Goal: Task Accomplishment & Management: Use online tool/utility

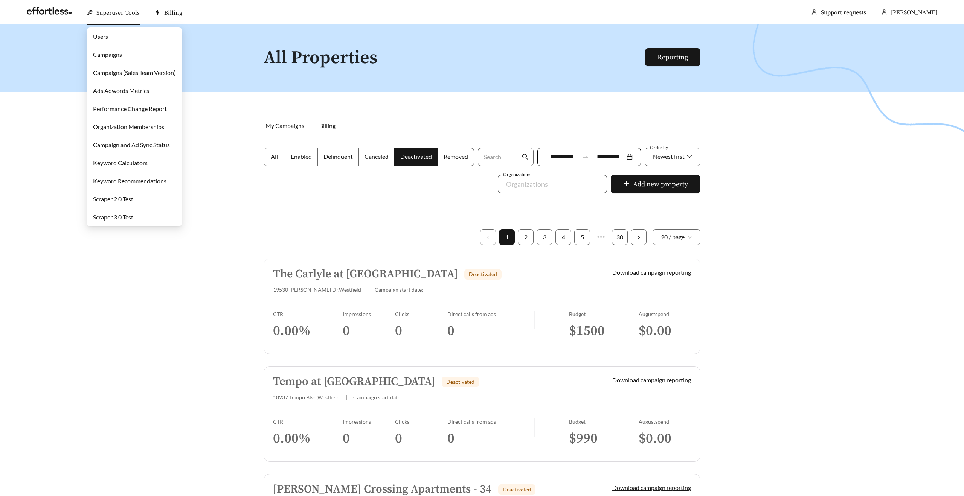
click at [113, 56] on link "Campaigns" at bounding box center [107, 54] width 29 height 7
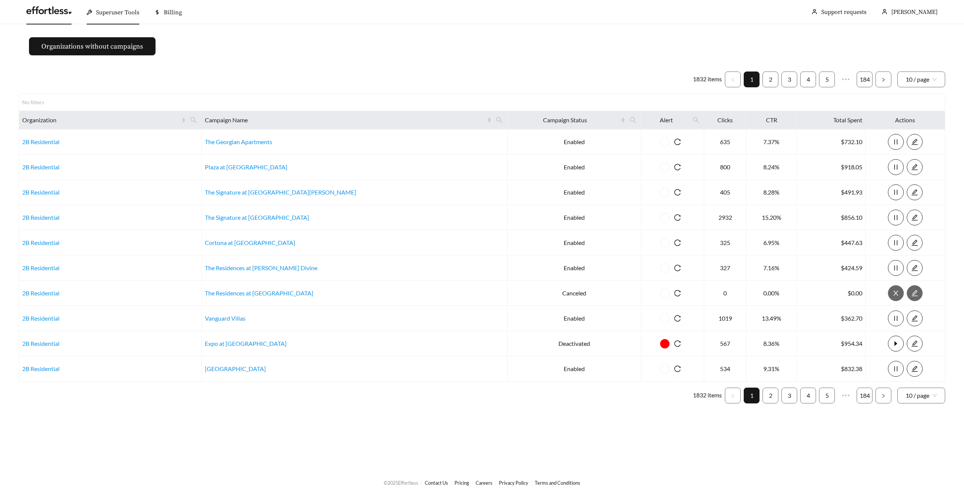
click at [47, 9] on link at bounding box center [48, 13] width 45 height 8
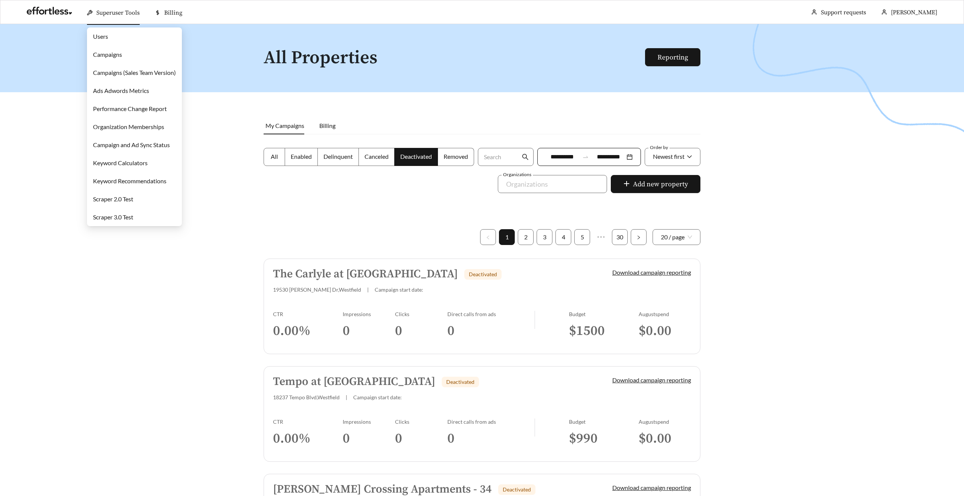
click at [107, 37] on link "Users" at bounding box center [100, 36] width 15 height 7
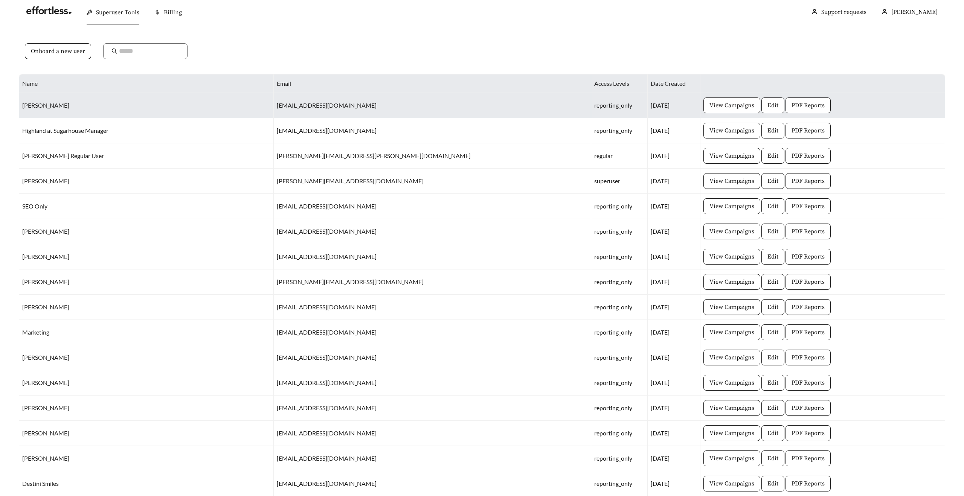
click at [709, 106] on span "View Campaigns" at bounding box center [731, 105] width 45 height 9
click at [791, 104] on span "PDF Reports" at bounding box center [807, 105] width 33 height 9
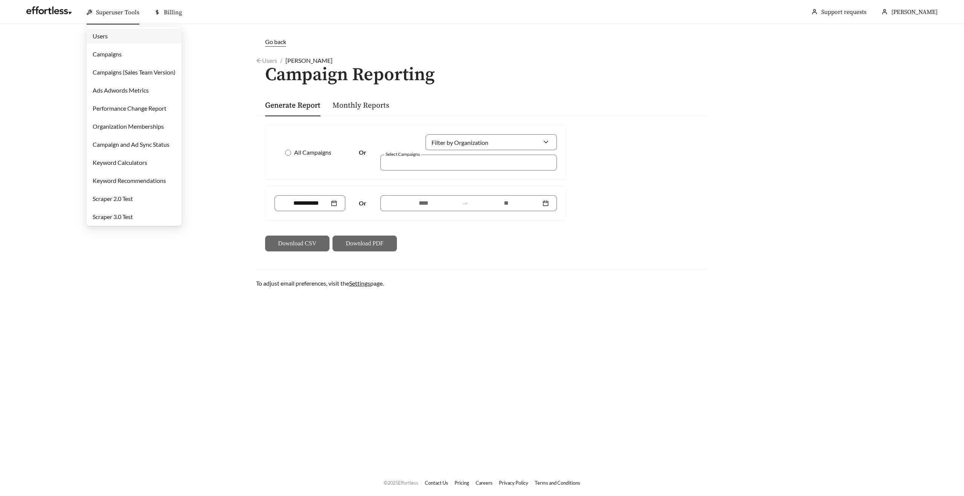
click at [107, 34] on link "Users" at bounding box center [100, 35] width 15 height 7
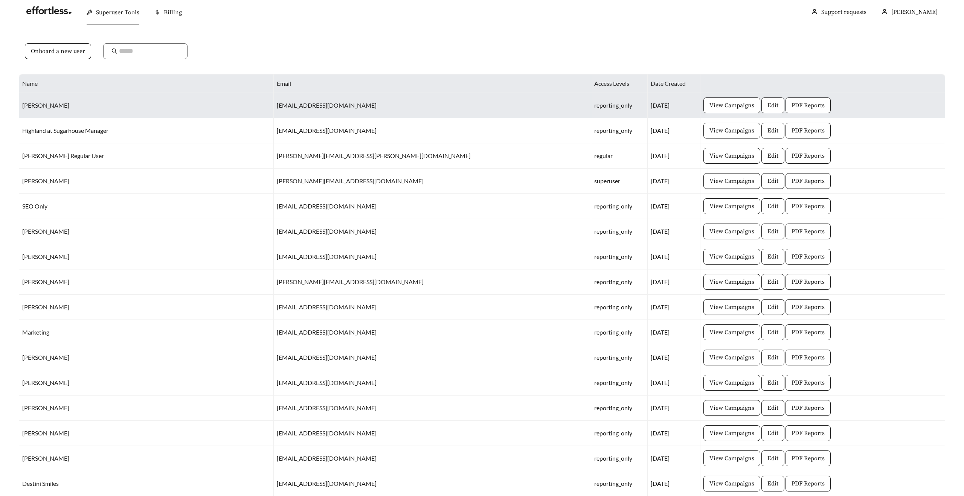
drag, startPoint x: 23, startPoint y: 108, endPoint x: 73, endPoint y: 107, distance: 50.5
click at [73, 107] on td "[PERSON_NAME]" at bounding box center [146, 105] width 254 height 25
click at [791, 106] on span "PDF Reports" at bounding box center [807, 105] width 33 height 9
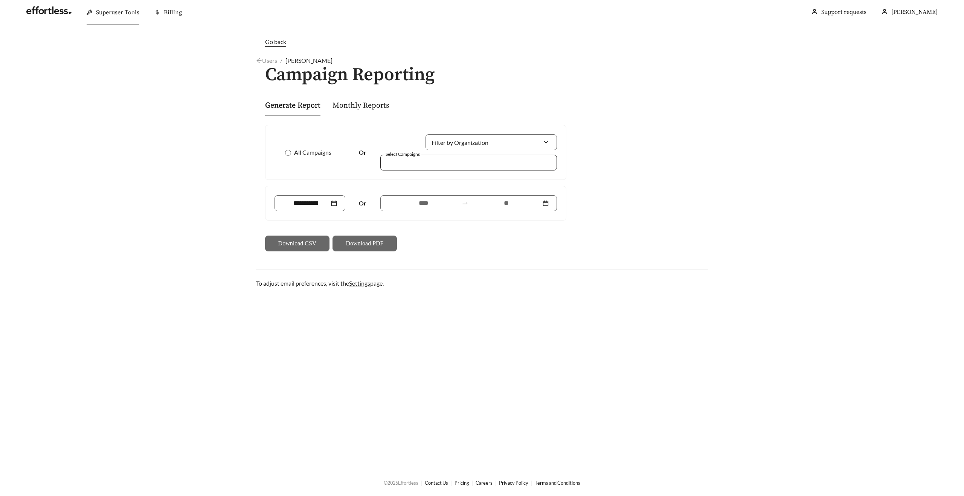
click at [402, 163] on div at bounding box center [463, 162] width 159 height 10
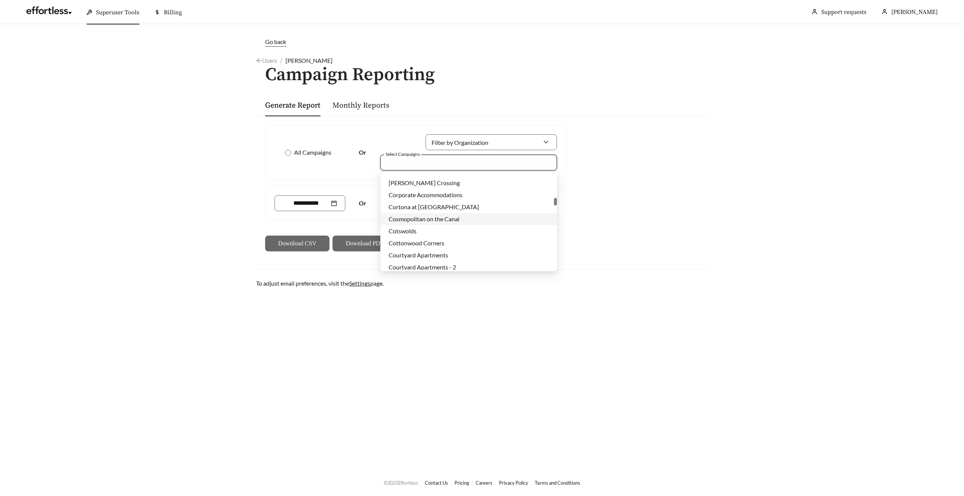
click at [235, 123] on main "Go back Users / [PERSON_NAME] / Campaign Reporting Generate Report Monthly Repo…" at bounding box center [482, 246] width 964 height 445
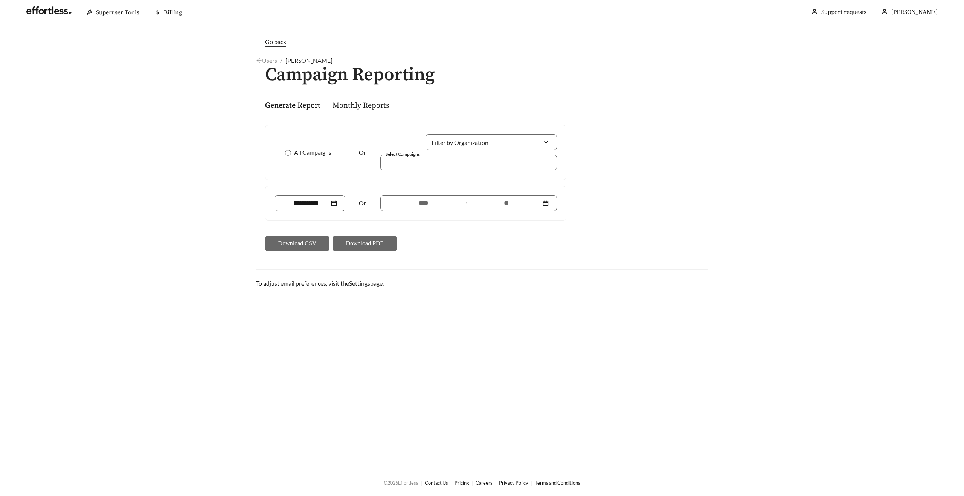
drag, startPoint x: 332, startPoint y: 61, endPoint x: 285, endPoint y: 62, distance: 46.3
click at [285, 62] on div "Users / [PERSON_NAME] /" at bounding box center [482, 60] width 452 height 9
click at [218, 117] on main "Go back Users / [PERSON_NAME] / Campaign Reporting Generate Report Monthly Repo…" at bounding box center [482, 246] width 964 height 445
click at [407, 162] on div at bounding box center [463, 162] width 159 height 10
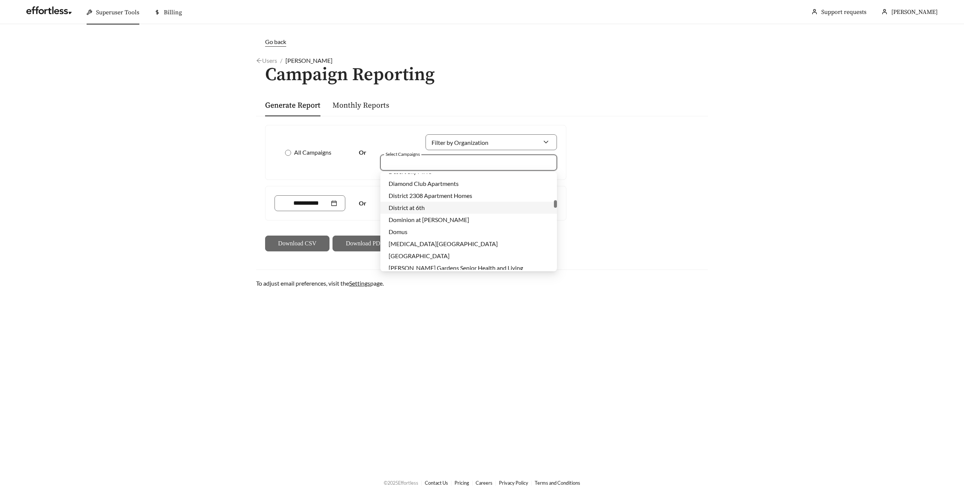
scroll to position [5393, 0]
click at [239, 133] on main "Go back Users / [PERSON_NAME] / Campaign Reporting Generate Report Monthly Repo…" at bounding box center [482, 246] width 964 height 445
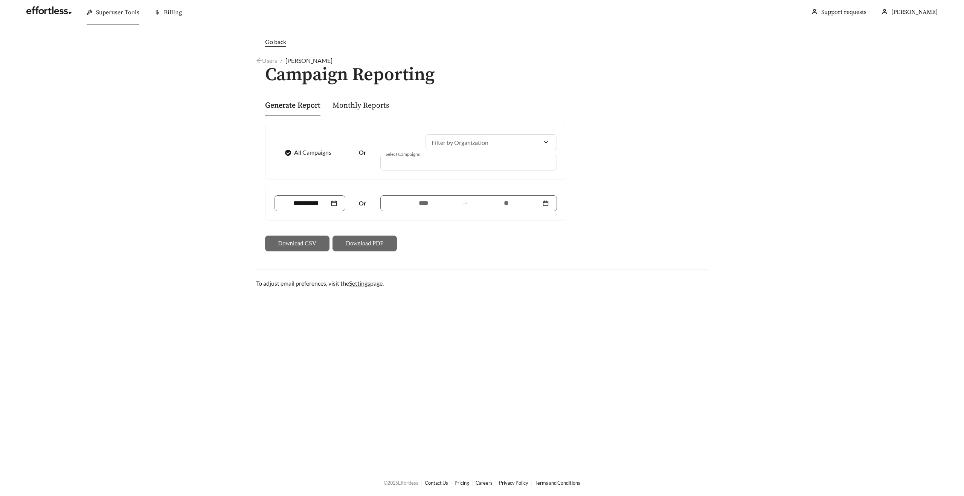
click at [418, 162] on div at bounding box center [463, 162] width 159 height 10
click at [297, 158] on div "All Campaigns" at bounding box center [309, 153] width 71 height 16
click at [300, 152] on span "All Campaigns" at bounding box center [312, 152] width 43 height 9
click at [405, 164] on div at bounding box center [463, 162] width 159 height 10
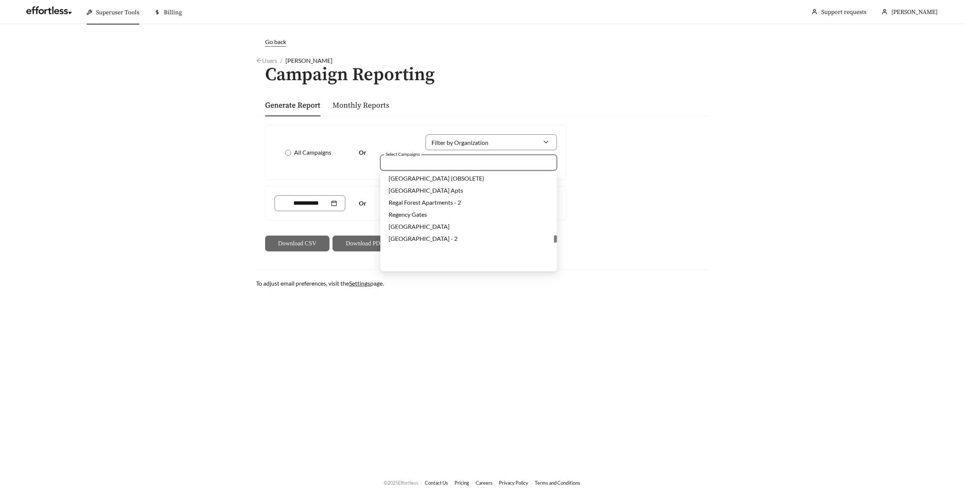
scroll to position [13893, 0]
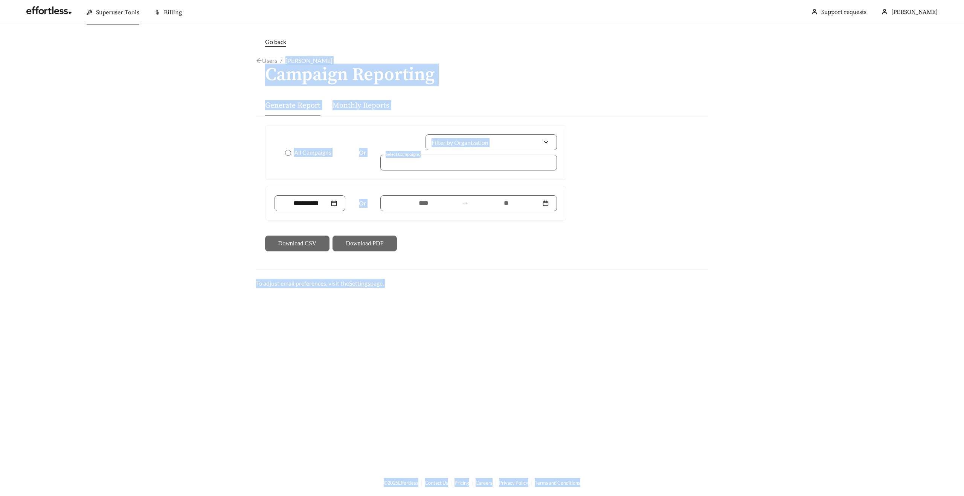
drag, startPoint x: 335, startPoint y: 59, endPoint x: 286, endPoint y: 60, distance: 48.6
click at [286, 60] on body "Superuser Tools Billing [PERSON_NAME] Support requests More Go back Users / [PE…" at bounding box center [482, 248] width 964 height 496
click at [341, 60] on div "Users / [PERSON_NAME] /" at bounding box center [482, 60] width 452 height 9
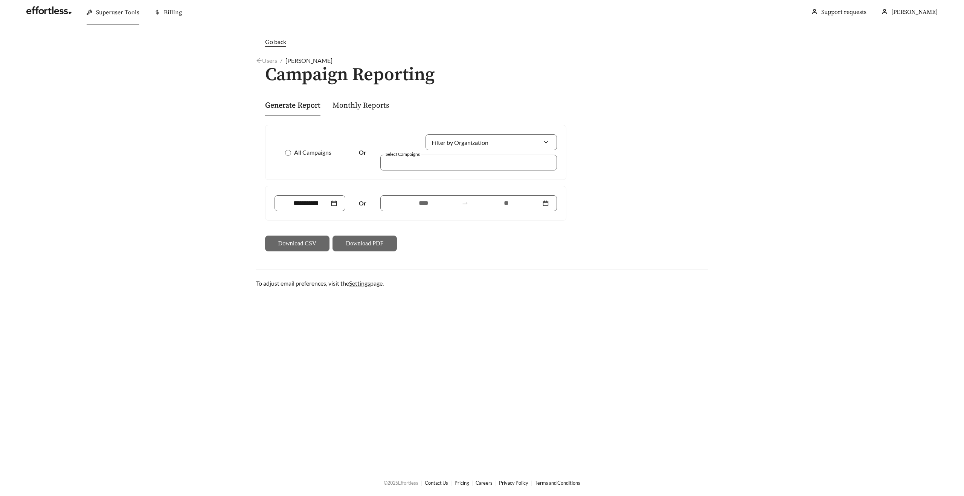
click at [219, 130] on main "Go back Users / [PERSON_NAME] / Campaign Reporting Generate Report Monthly Repo…" at bounding box center [482, 246] width 964 height 445
click at [393, 166] on div at bounding box center [463, 162] width 159 height 10
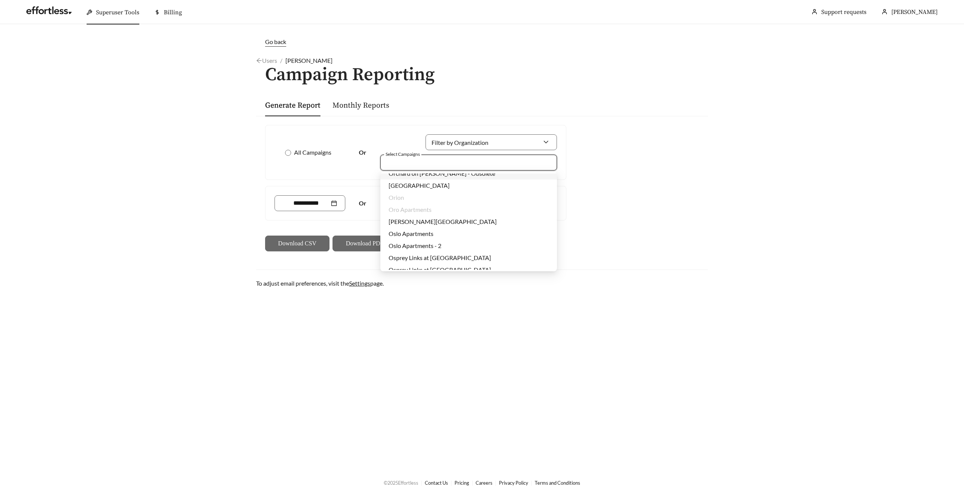
click at [270, 152] on div "All Campaigns Or Filter by Organization Select Campaigns" at bounding box center [415, 152] width 300 height 54
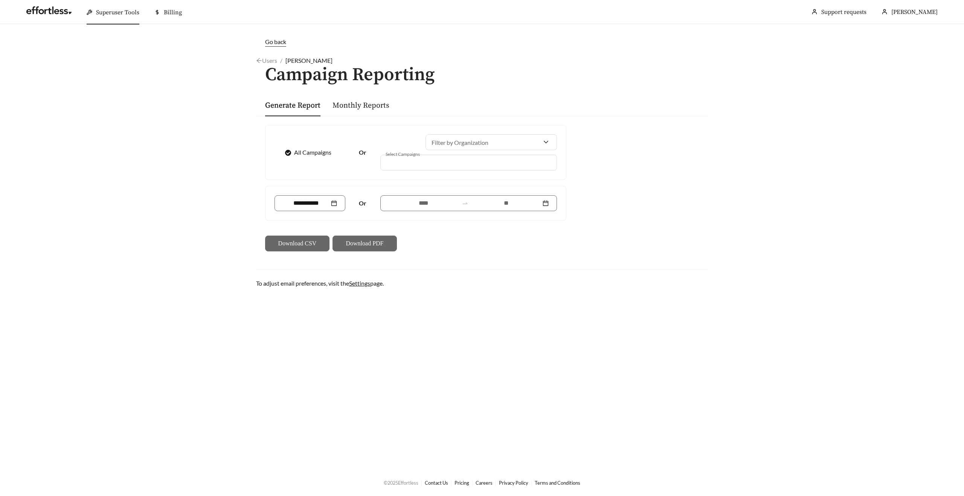
click at [401, 161] on div at bounding box center [463, 162] width 159 height 10
click at [309, 151] on span "All Campaigns" at bounding box center [312, 152] width 43 height 9
click at [401, 162] on div at bounding box center [463, 162] width 159 height 10
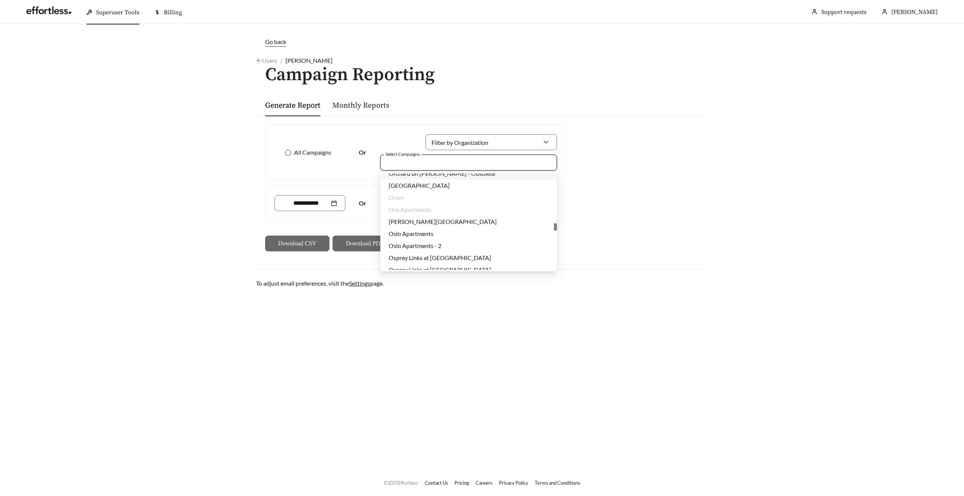
click at [306, 155] on span "All Campaigns" at bounding box center [312, 152] width 43 height 9
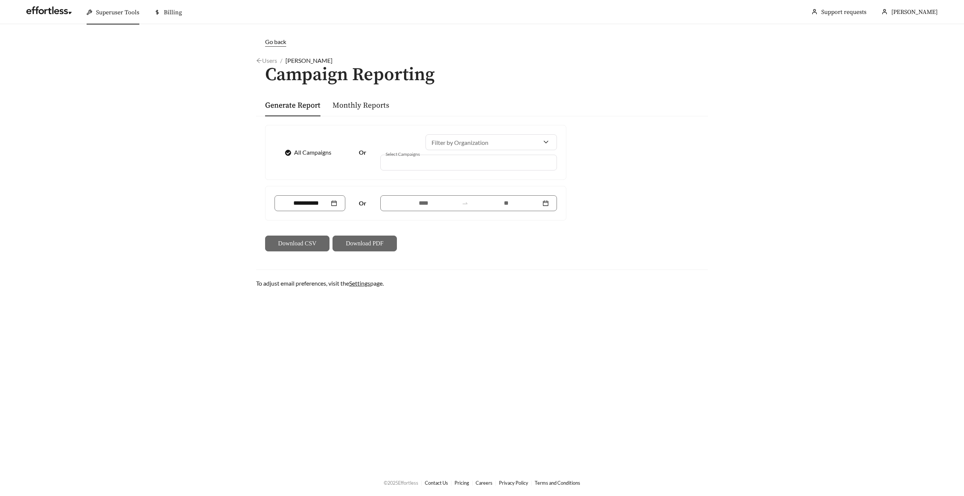
click at [393, 162] on div at bounding box center [463, 162] width 159 height 10
click at [320, 151] on span "All Campaigns" at bounding box center [312, 152] width 43 height 9
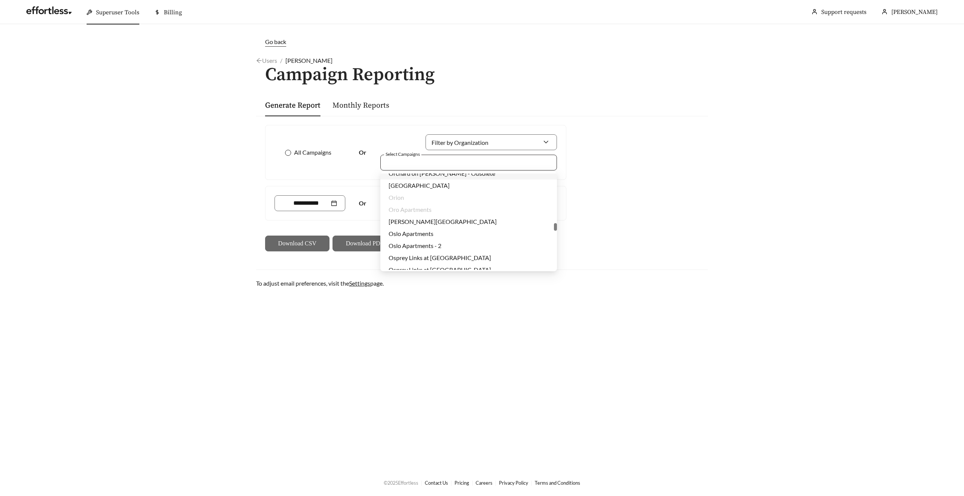
click at [390, 167] on div at bounding box center [463, 162] width 159 height 10
click at [291, 150] on span "All Campaigns" at bounding box center [312, 152] width 43 height 9
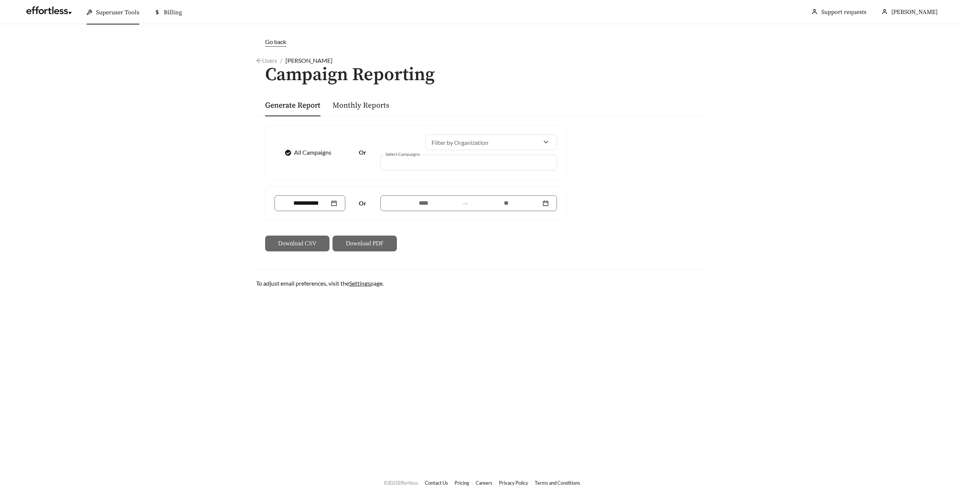
click at [439, 162] on div at bounding box center [463, 162] width 159 height 10
click at [323, 151] on span "All Campaigns" at bounding box center [312, 152] width 43 height 9
click at [312, 154] on span "All Campaigns" at bounding box center [312, 152] width 43 height 9
click at [314, 154] on span "All Campaigns" at bounding box center [312, 152] width 43 height 9
click at [401, 163] on div at bounding box center [463, 162] width 159 height 10
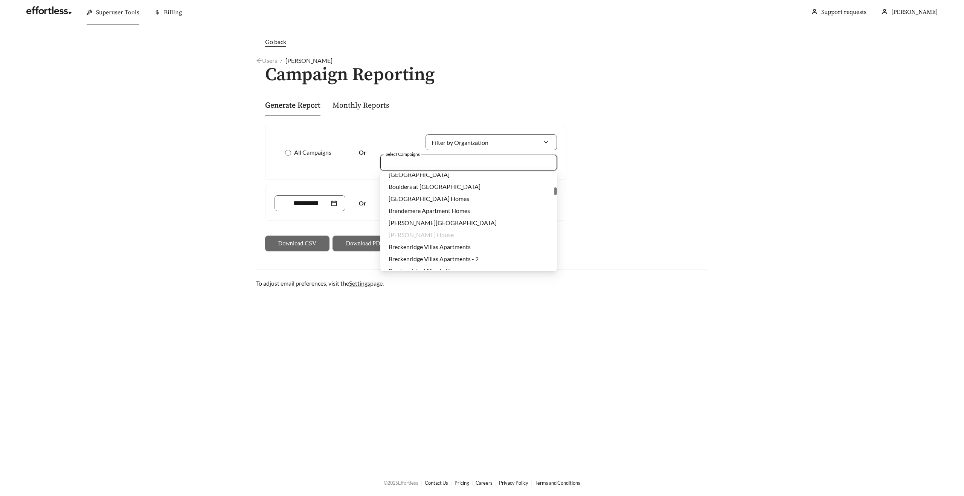
scroll to position [3094, 0]
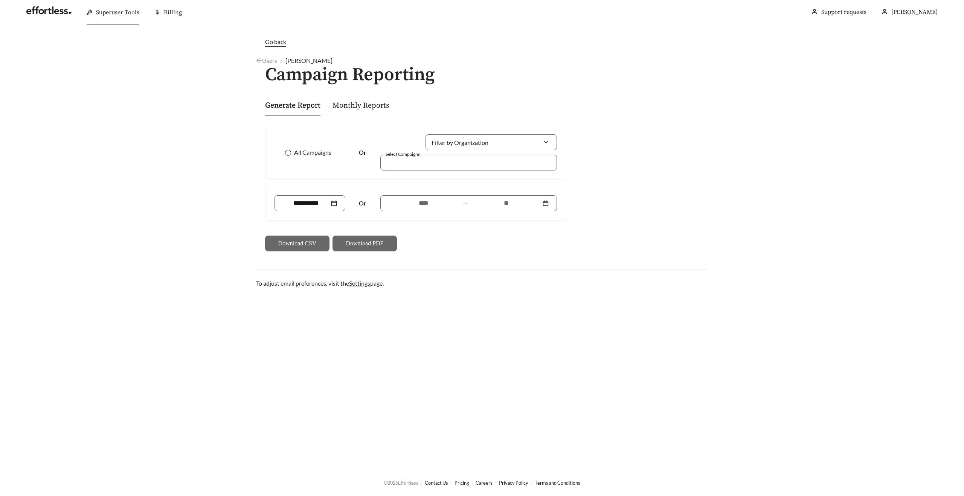
click at [303, 151] on span "All Campaigns" at bounding box center [312, 152] width 43 height 9
click at [293, 165] on div "All Campaigns Or Filter by Organization Select Campaigns" at bounding box center [415, 152] width 282 height 36
click at [391, 162] on div at bounding box center [463, 162] width 159 height 10
click at [314, 154] on span "All Campaigns" at bounding box center [312, 152] width 43 height 9
click at [407, 162] on div at bounding box center [463, 162] width 159 height 10
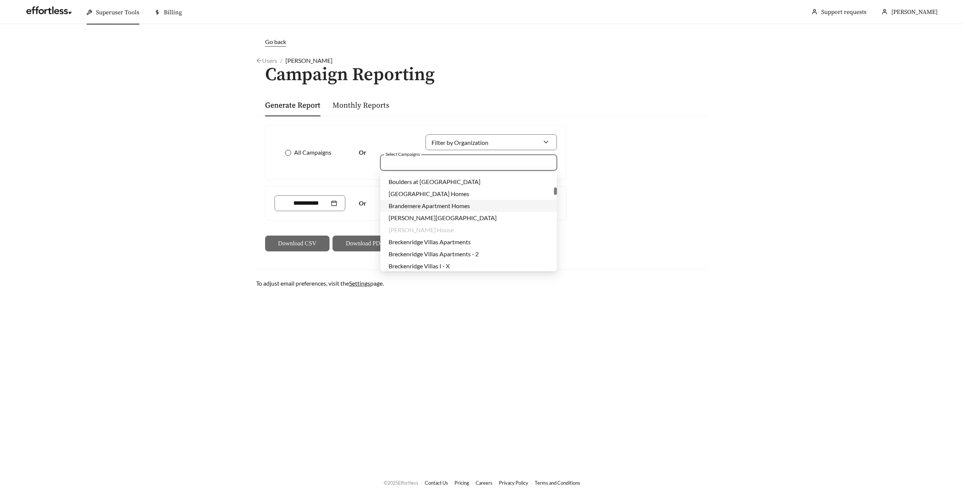
click at [310, 155] on span "All Campaigns" at bounding box center [312, 152] width 43 height 9
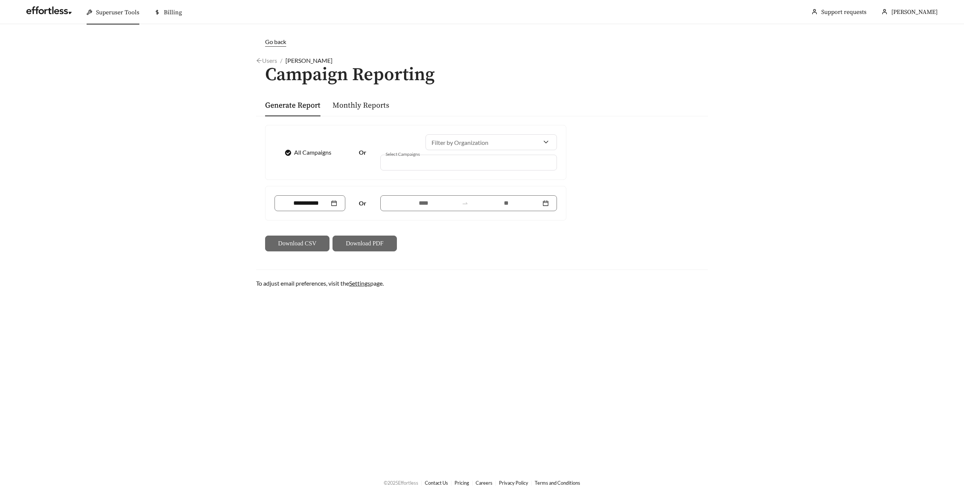
click at [310, 155] on span "All Campaigns" at bounding box center [312, 152] width 43 height 9
click at [390, 159] on div at bounding box center [463, 162] width 159 height 10
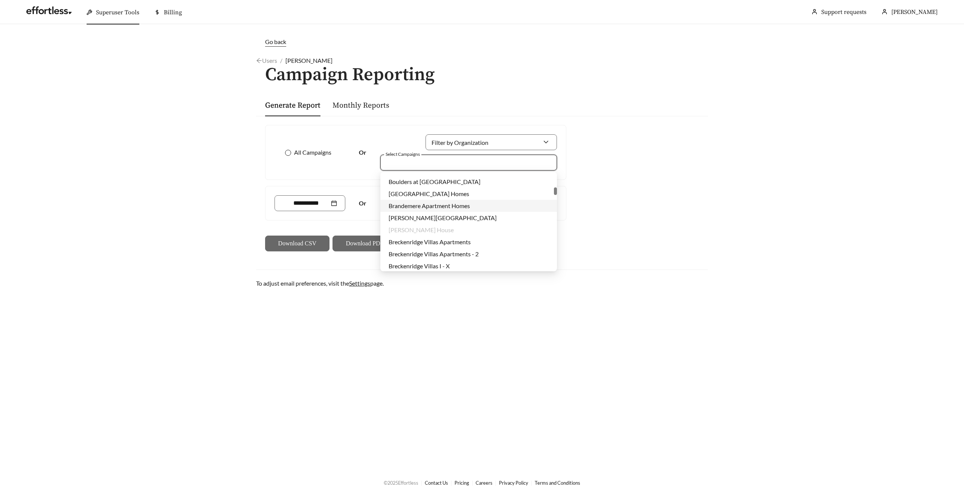
click at [315, 153] on span "All Campaigns" at bounding box center [312, 152] width 43 height 9
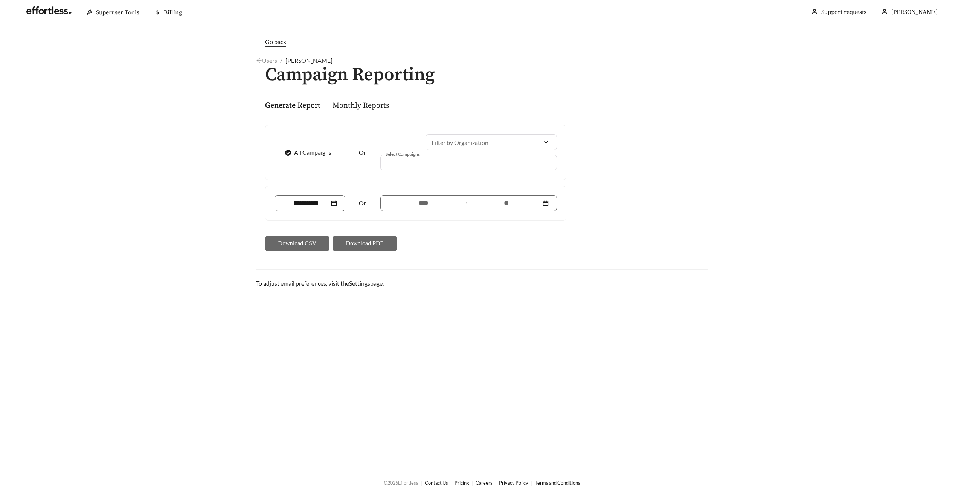
click at [414, 163] on div at bounding box center [463, 162] width 159 height 10
click at [319, 154] on span "All Campaigns" at bounding box center [312, 152] width 43 height 9
click at [387, 155] on div at bounding box center [468, 163] width 177 height 16
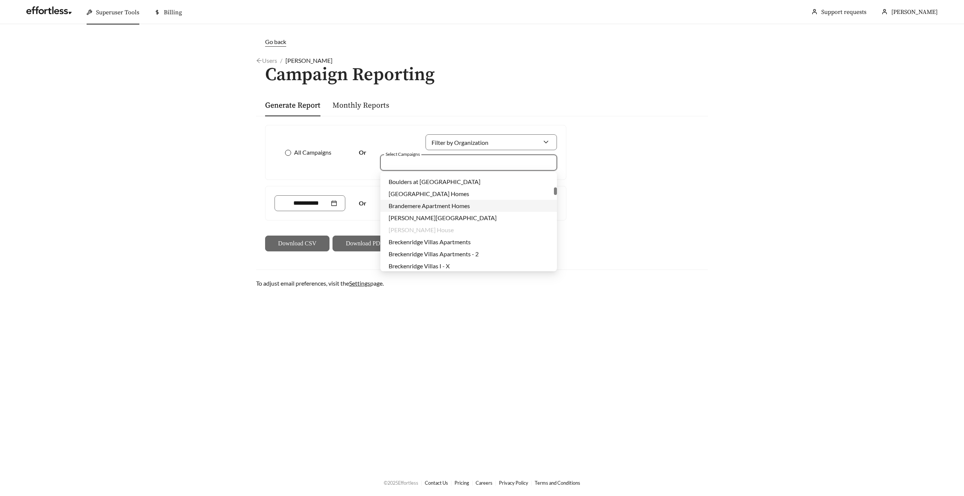
click at [320, 152] on span "All Campaigns" at bounding box center [312, 152] width 43 height 9
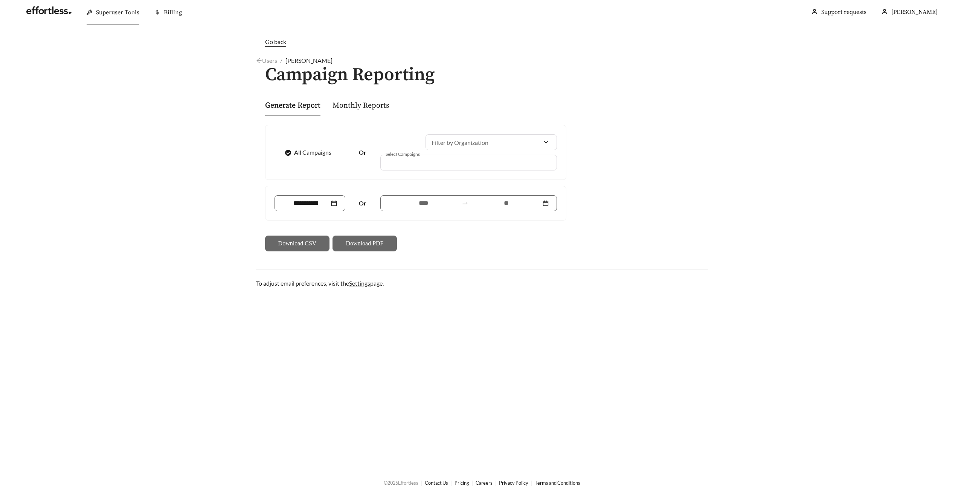
click at [402, 164] on div at bounding box center [463, 162] width 159 height 10
click at [312, 158] on div "All Campaigns" at bounding box center [309, 153] width 71 height 16
click at [312, 152] on span "All Campaigns" at bounding box center [312, 152] width 43 height 9
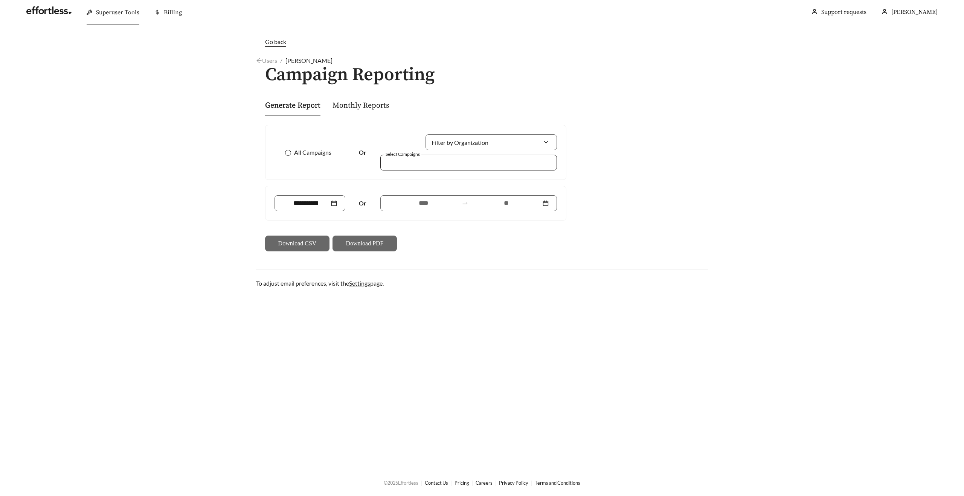
click at [393, 157] on div at bounding box center [463, 162] width 159 height 10
click at [370, 122] on div "All Campaigns Or Filter by Organization Select Campaigns Or Download CSV Downlo…" at bounding box center [482, 188] width 452 height 145
click at [394, 167] on div at bounding box center [468, 163] width 177 height 16
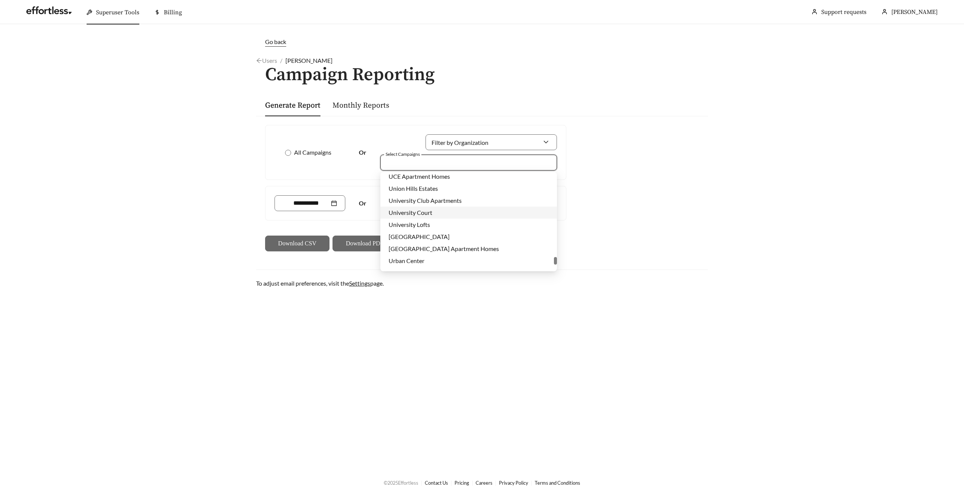
click at [205, 130] on main "Go back Users / [PERSON_NAME] / Campaign Reporting Generate Report Monthly Repo…" at bounding box center [482, 246] width 964 height 445
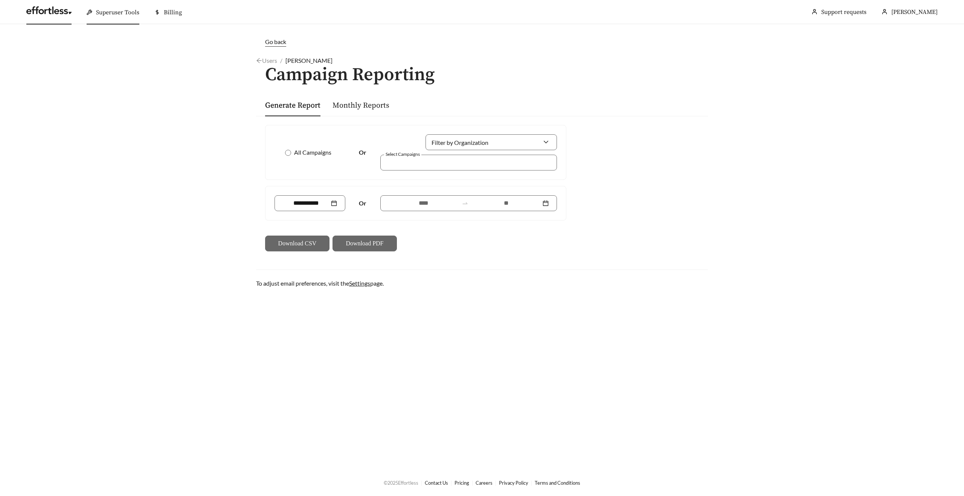
click at [47, 15] on link at bounding box center [48, 13] width 45 height 8
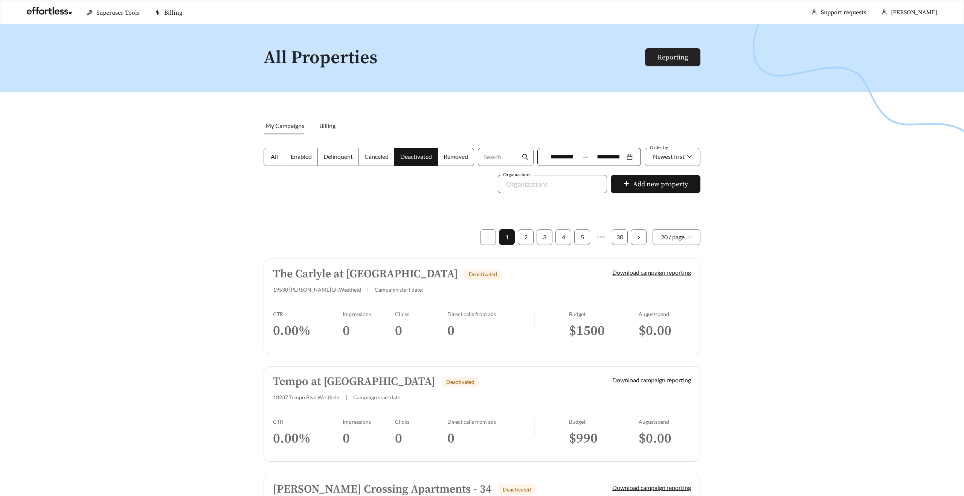
click at [667, 60] on link "Reporting" at bounding box center [672, 57] width 30 height 9
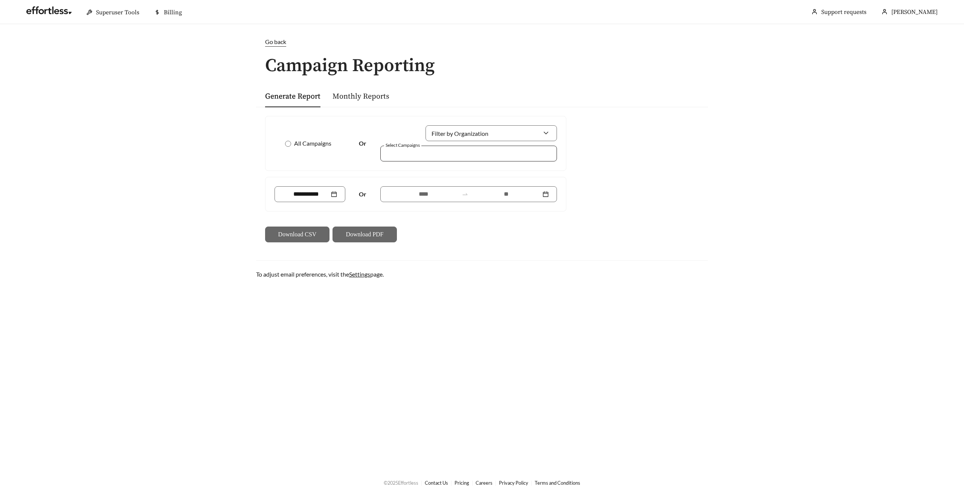
click at [407, 158] on div at bounding box center [463, 153] width 159 height 10
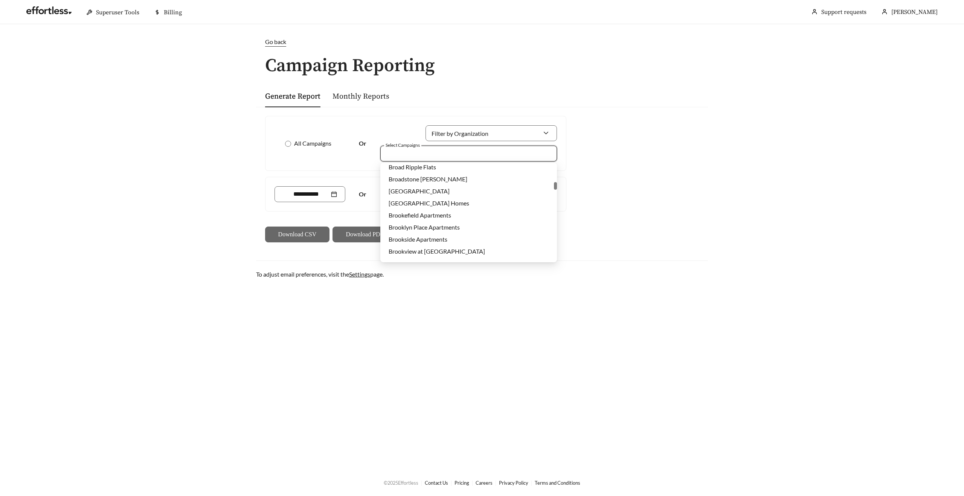
scroll to position [3439, 0]
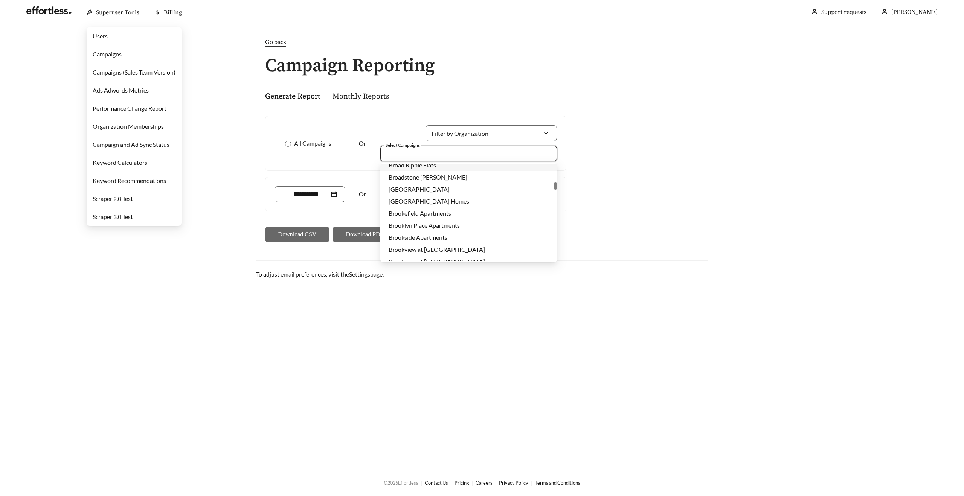
click at [124, 8] on div "Superuser Tools" at bounding box center [113, 12] width 53 height 24
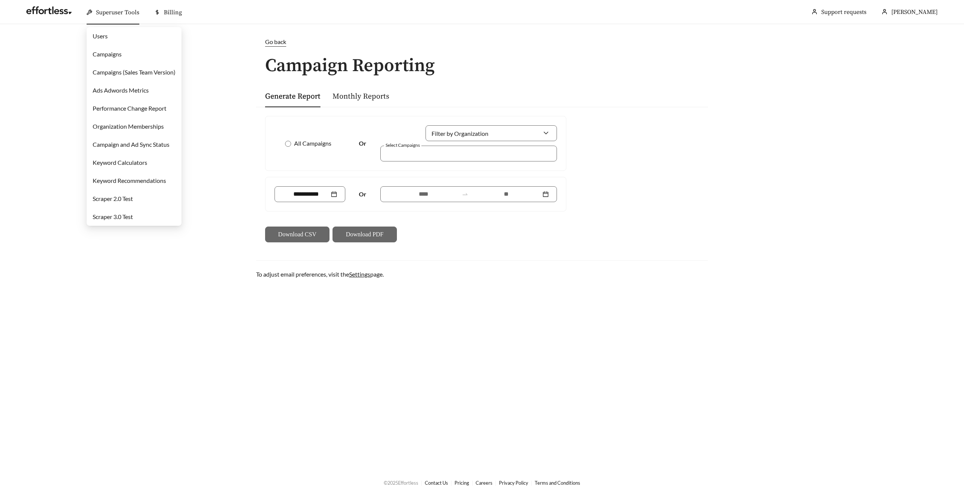
click at [108, 37] on link "Users" at bounding box center [100, 35] width 15 height 7
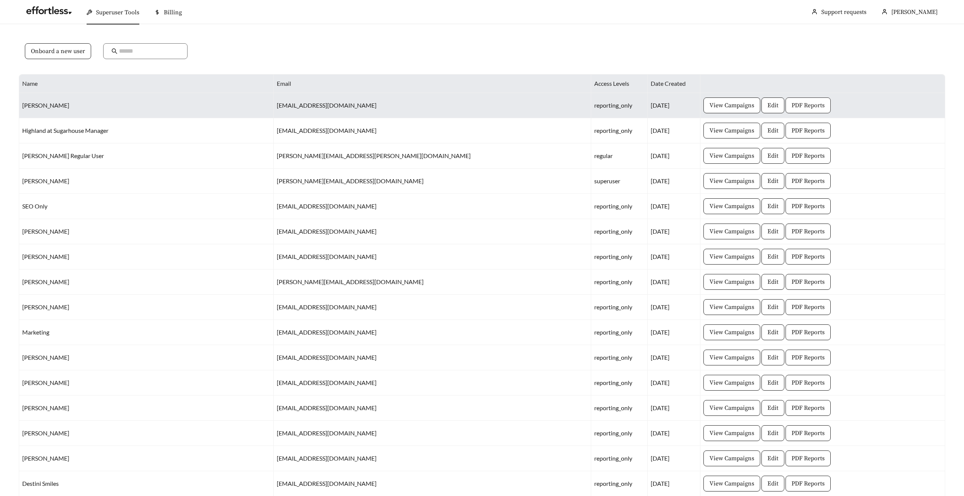
click at [791, 105] on span "PDF Reports" at bounding box center [807, 105] width 33 height 9
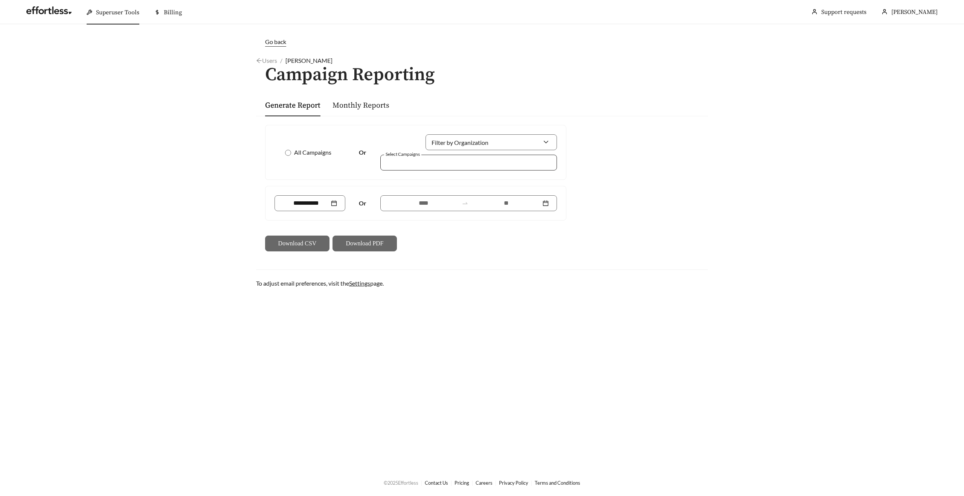
click at [430, 160] on div at bounding box center [463, 162] width 159 height 10
click at [309, 153] on span "All Campaigns" at bounding box center [312, 152] width 43 height 9
click at [310, 151] on span "All Campaigns" at bounding box center [312, 152] width 43 height 9
drag, startPoint x: 344, startPoint y: 60, endPoint x: 284, endPoint y: 60, distance: 59.5
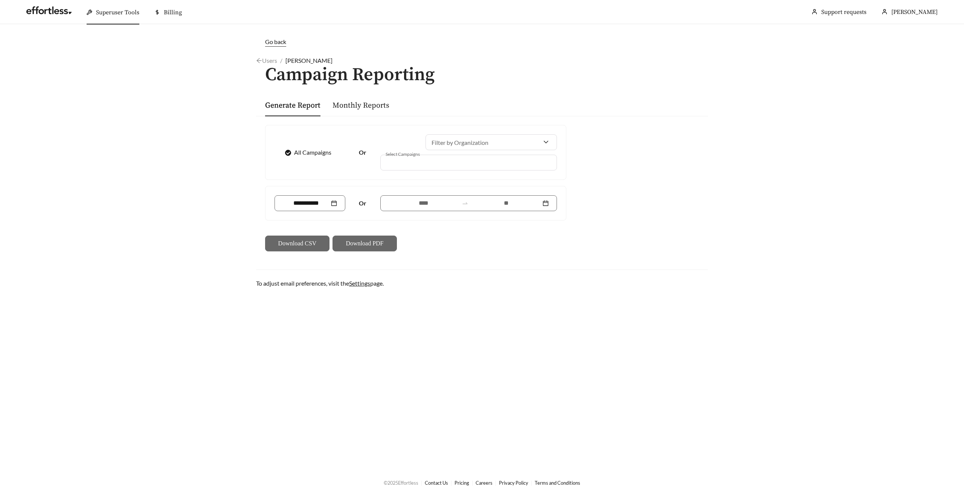
click at [284, 60] on div "Users / [PERSON_NAME] /" at bounding box center [482, 60] width 452 height 9
click at [213, 118] on main "Go back Users / [PERSON_NAME] / Campaign Reporting Generate Report Monthly Repo…" at bounding box center [482, 246] width 964 height 445
click at [305, 152] on span "All Campaigns" at bounding box center [312, 152] width 43 height 9
click at [317, 152] on span "All Campaigns" at bounding box center [312, 152] width 43 height 9
click at [320, 151] on span "All Campaigns" at bounding box center [312, 152] width 43 height 9
